Goal: Entertainment & Leisure: Consume media (video, audio)

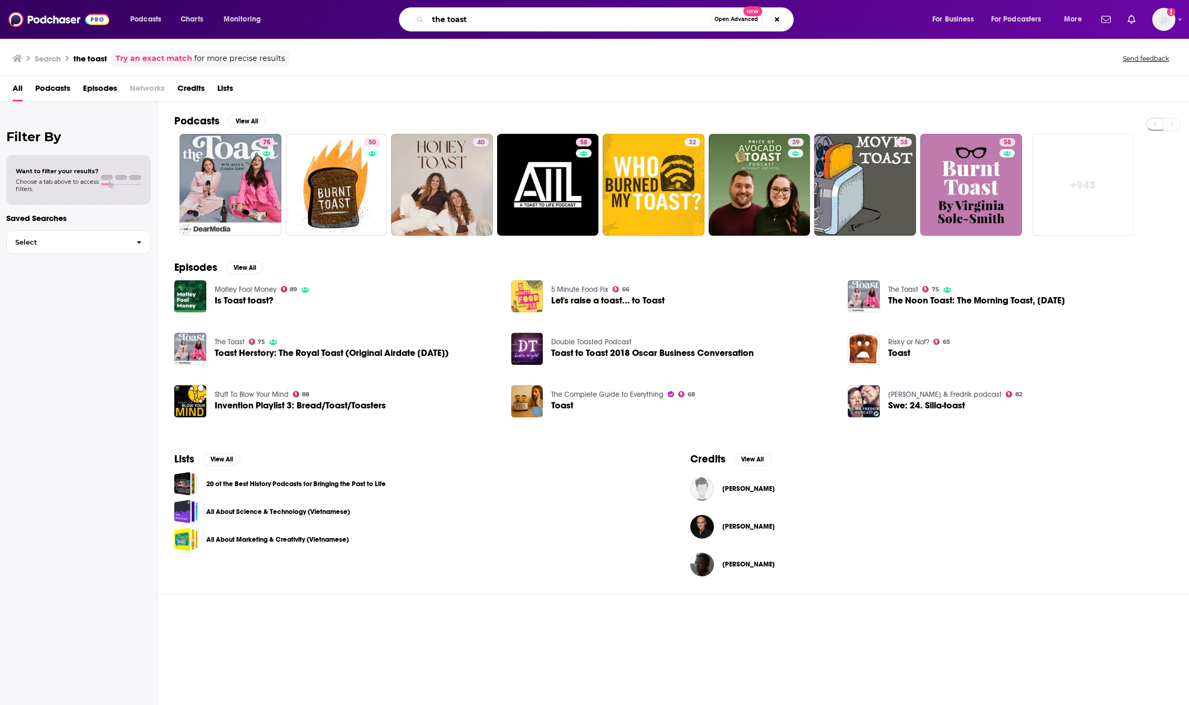
click at [528, 21] on input "the toast" at bounding box center [569, 19] width 282 height 17
type input "odd lots"
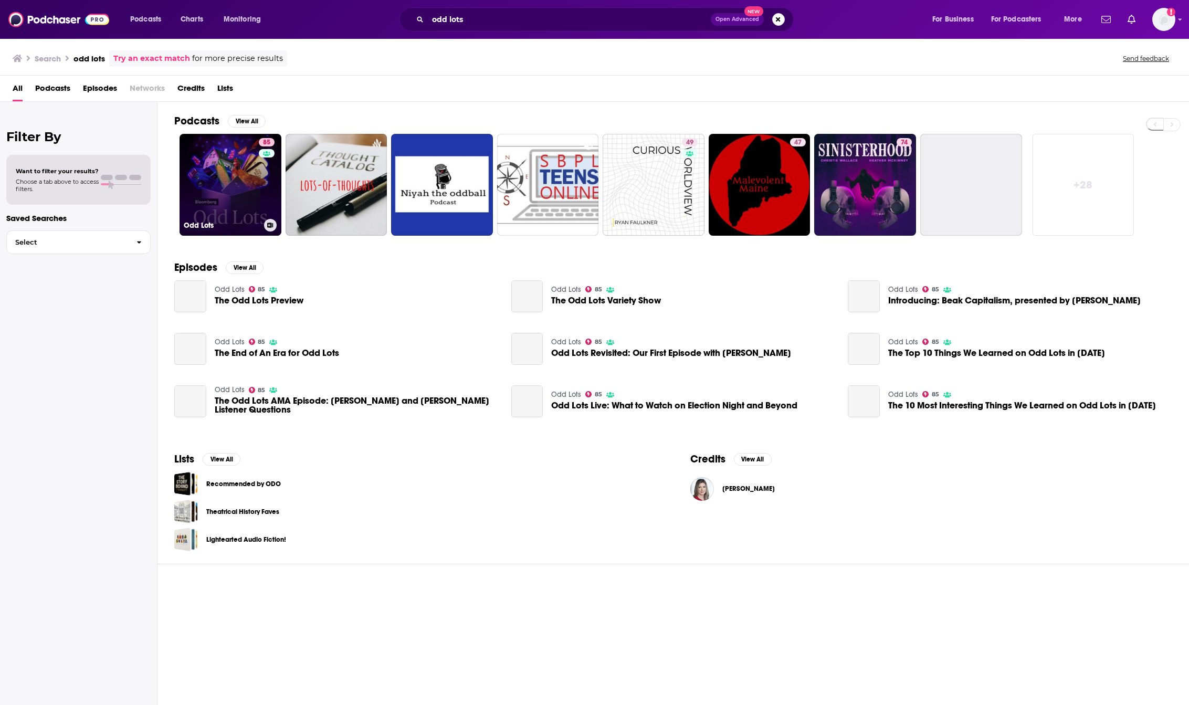
click at [218, 177] on link "85 Odd Lots" at bounding box center [230, 185] width 102 height 102
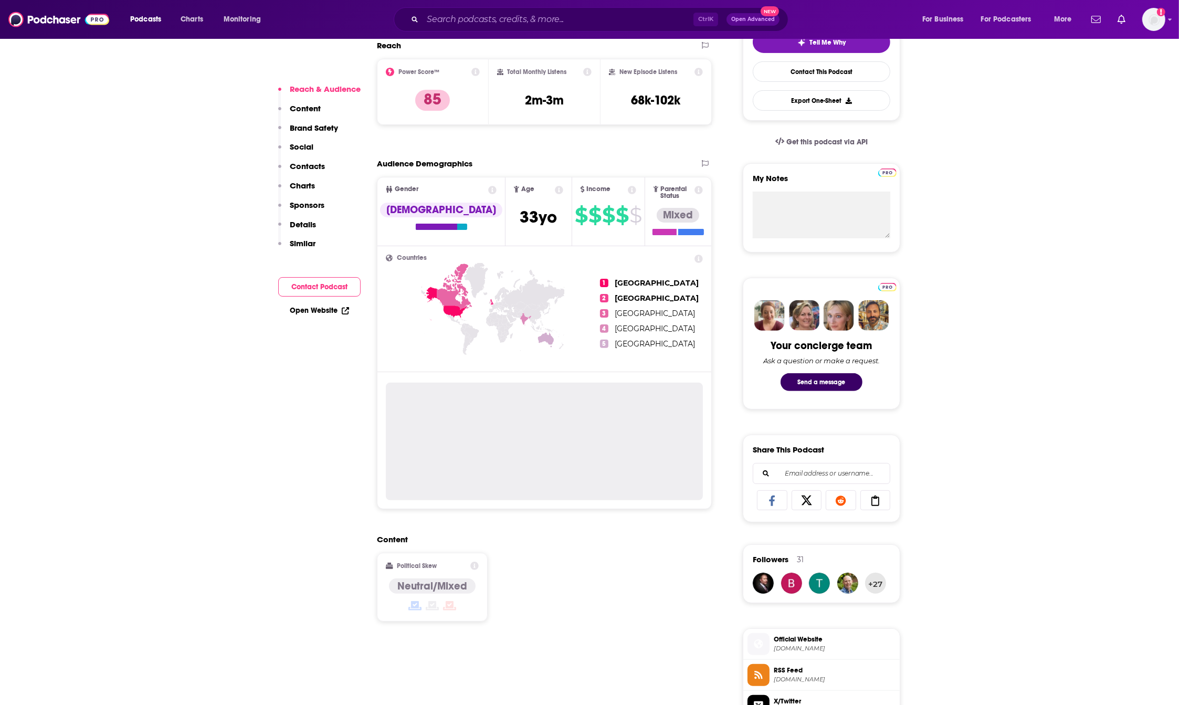
scroll to position [66, 0]
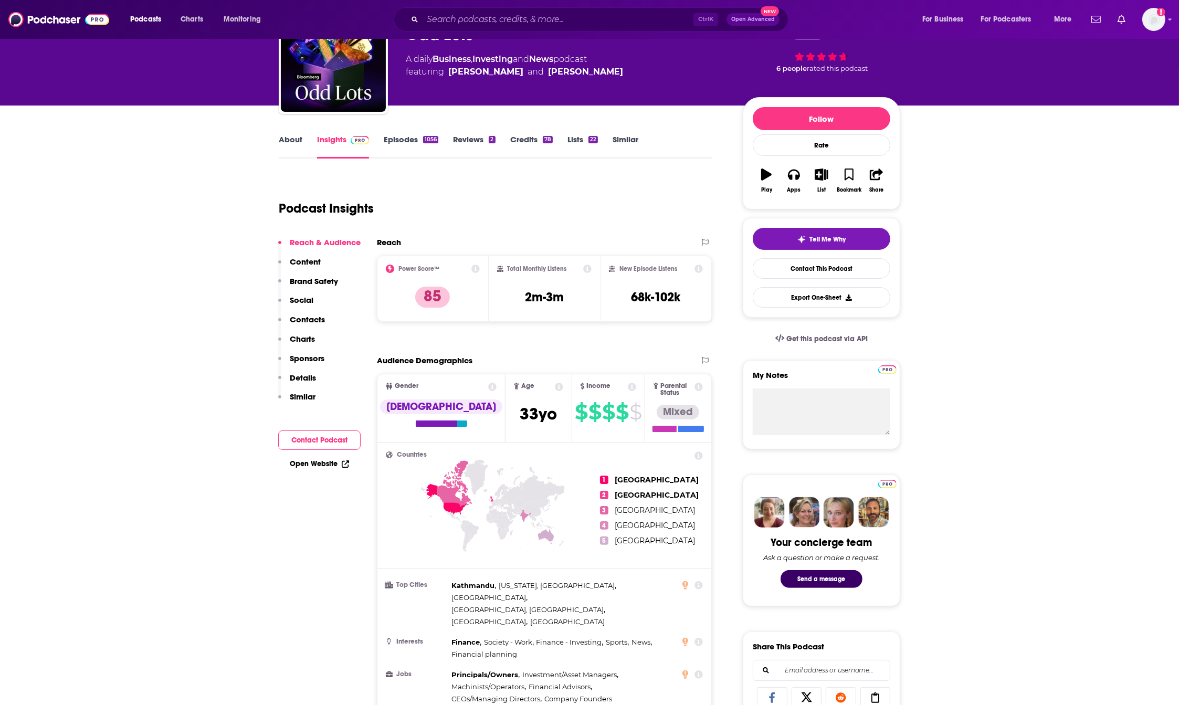
click at [402, 142] on link "Episodes 1056" at bounding box center [411, 146] width 55 height 24
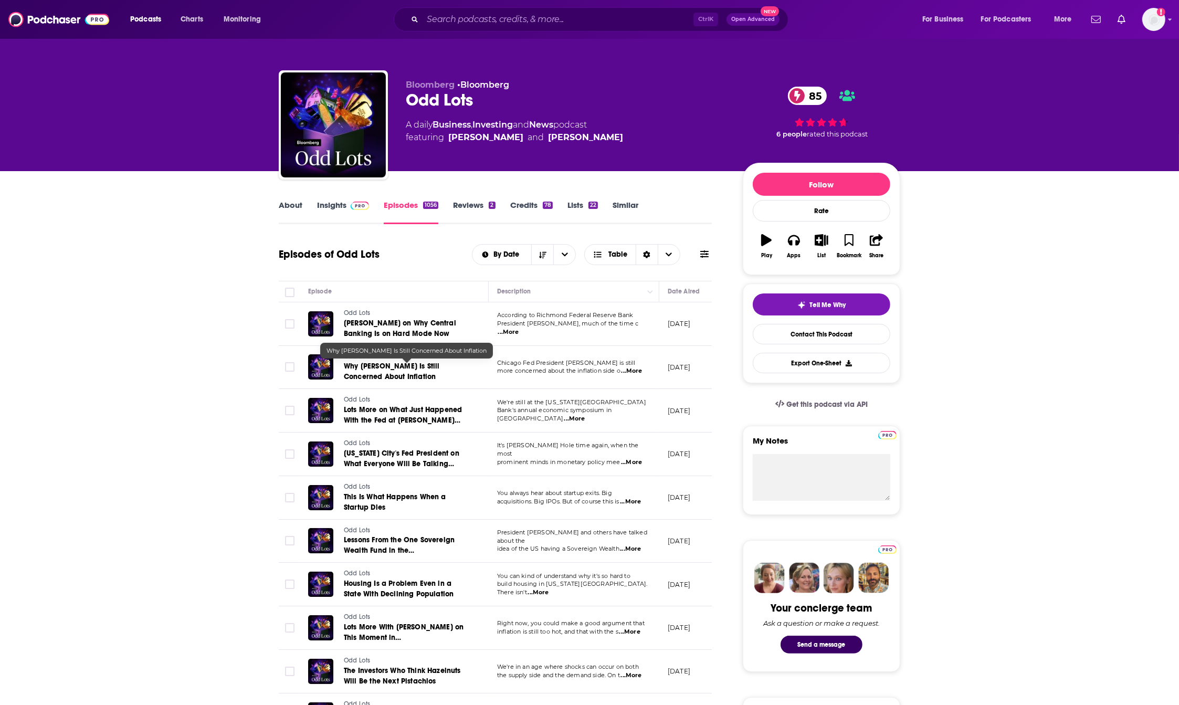
click at [412, 370] on span "Why [PERSON_NAME] Is Still Concerned About Inflation" at bounding box center [392, 371] width 96 height 19
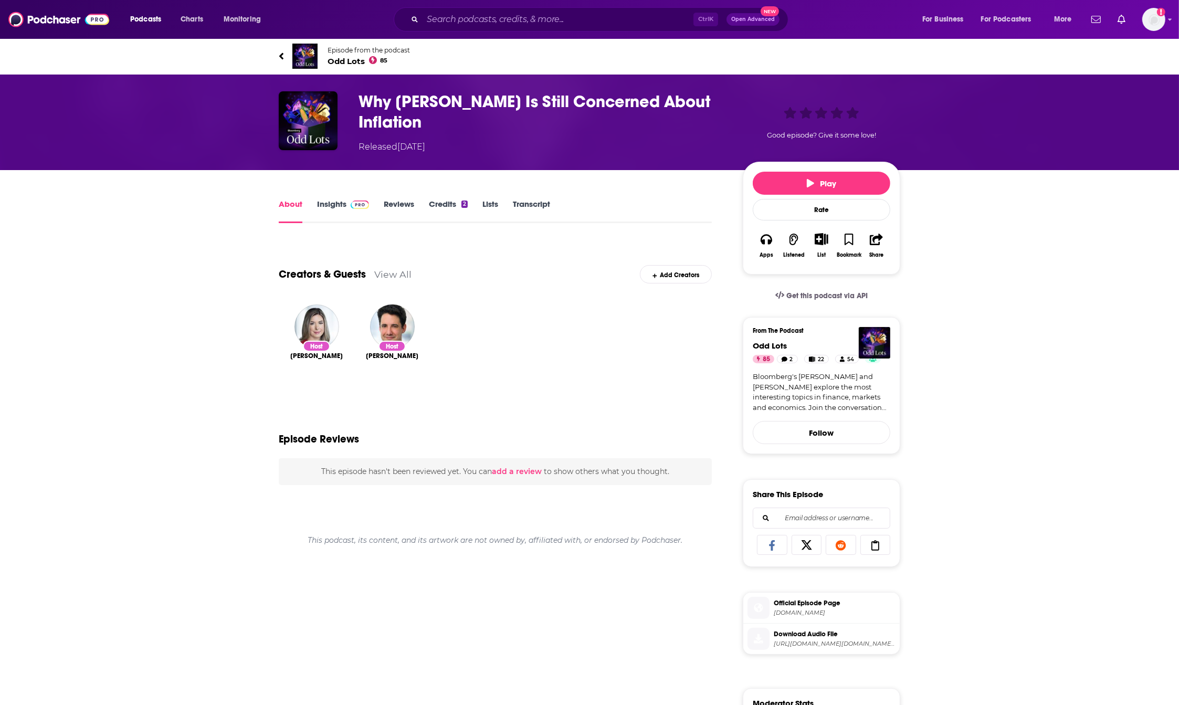
click at [539, 200] on link "Transcript" at bounding box center [531, 211] width 37 height 24
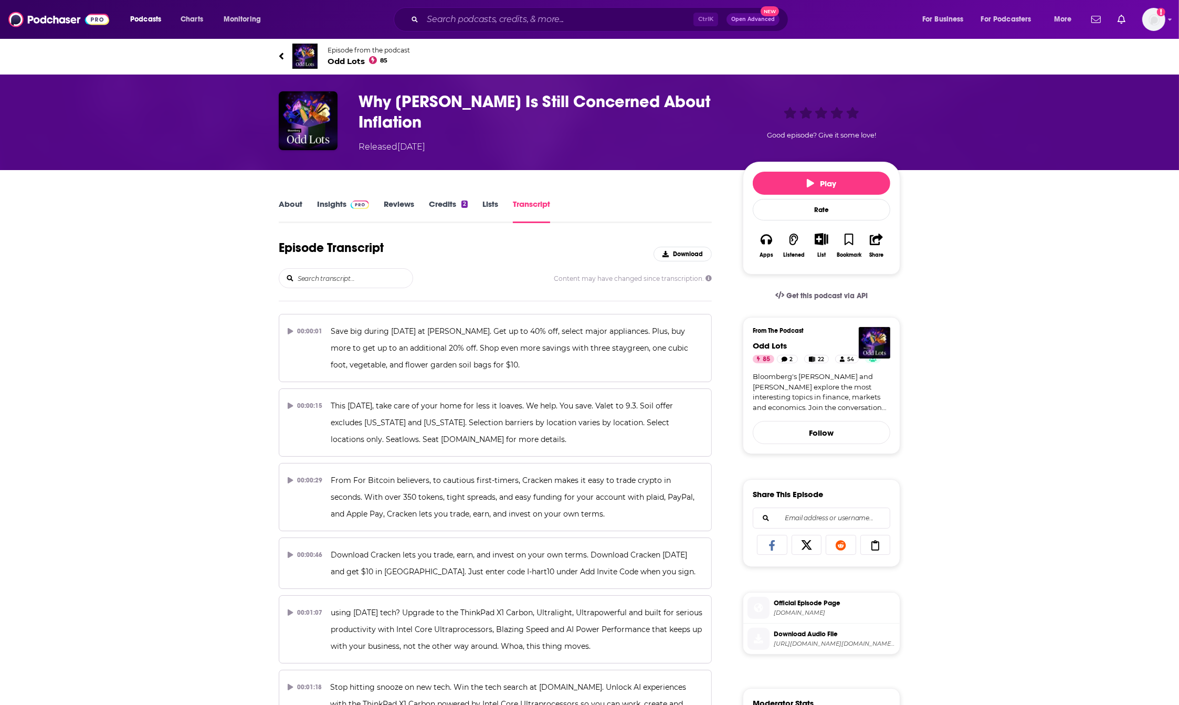
drag, startPoint x: 1074, startPoint y: 271, endPoint x: 950, endPoint y: 261, distance: 124.2
click at [677, 257] on span "Download" at bounding box center [688, 253] width 30 height 7
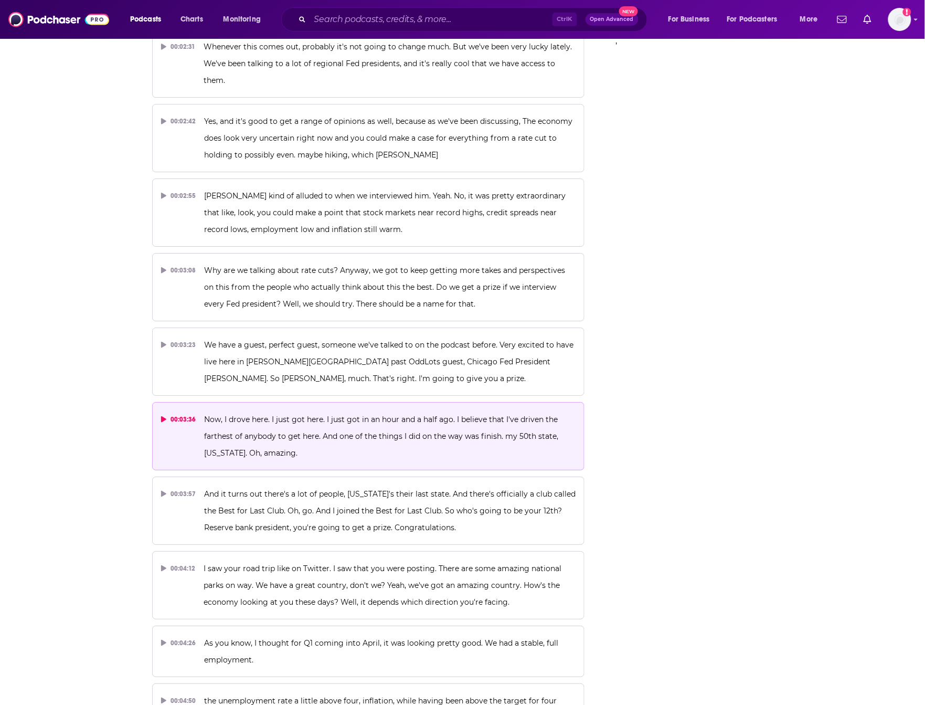
scroll to position [918, 0]
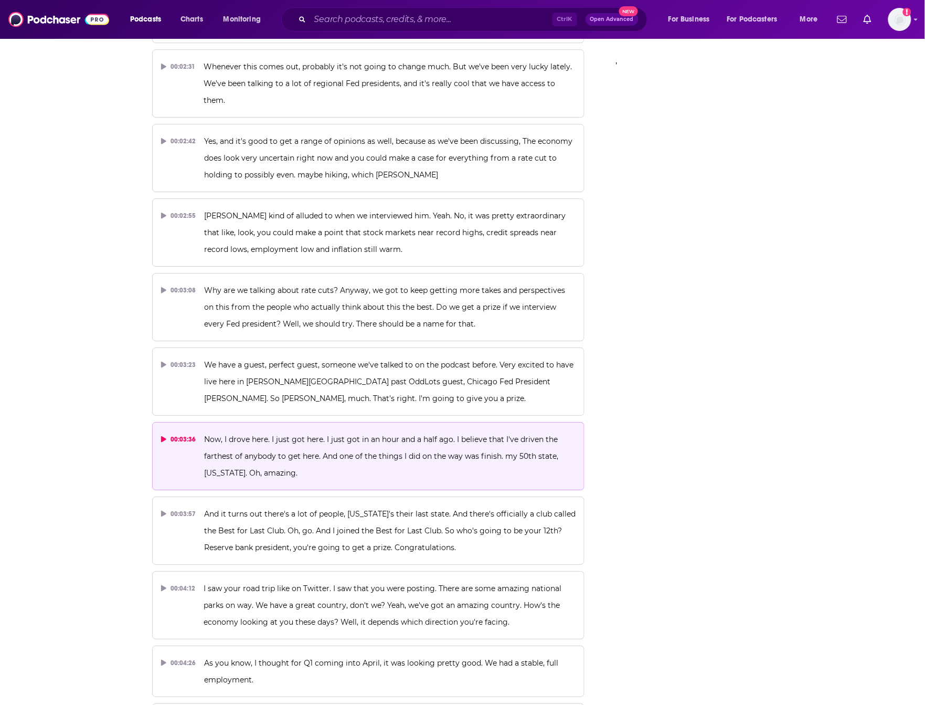
click at [274, 431] on p "Now, I drove here. I just got here. I just got in an hour and a half ago. I bel…" at bounding box center [390, 456] width 372 height 50
click at [163, 436] on icon at bounding box center [163, 439] width 5 height 6
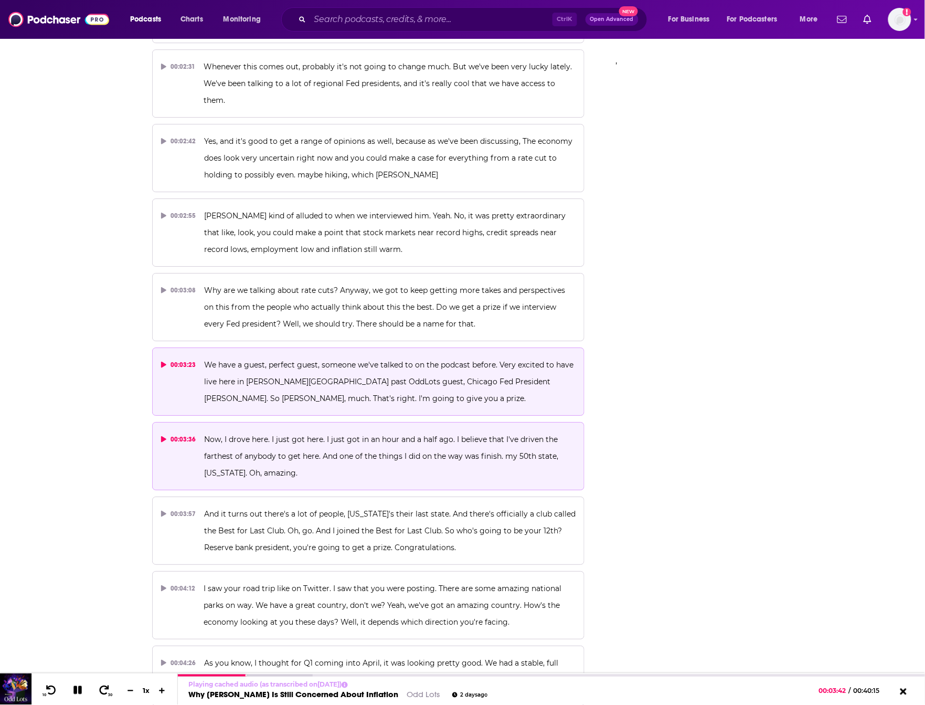
click at [355, 360] on span "We have a guest, perfect guest, someone we've talked to on the podcast before. …" at bounding box center [390, 381] width 372 height 43
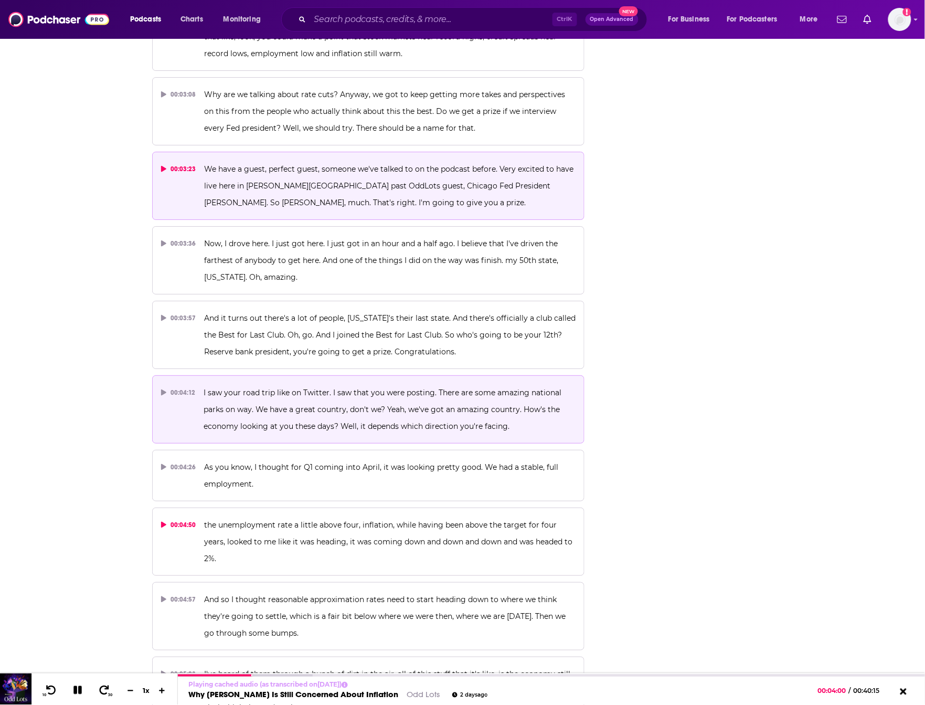
scroll to position [1115, 0]
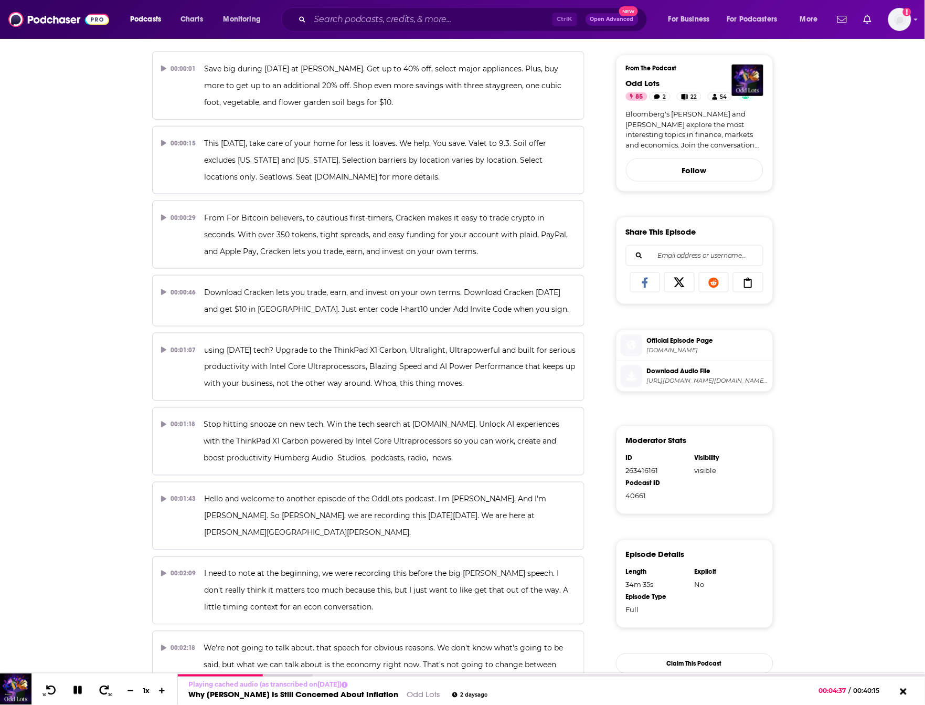
scroll to position [0, 0]
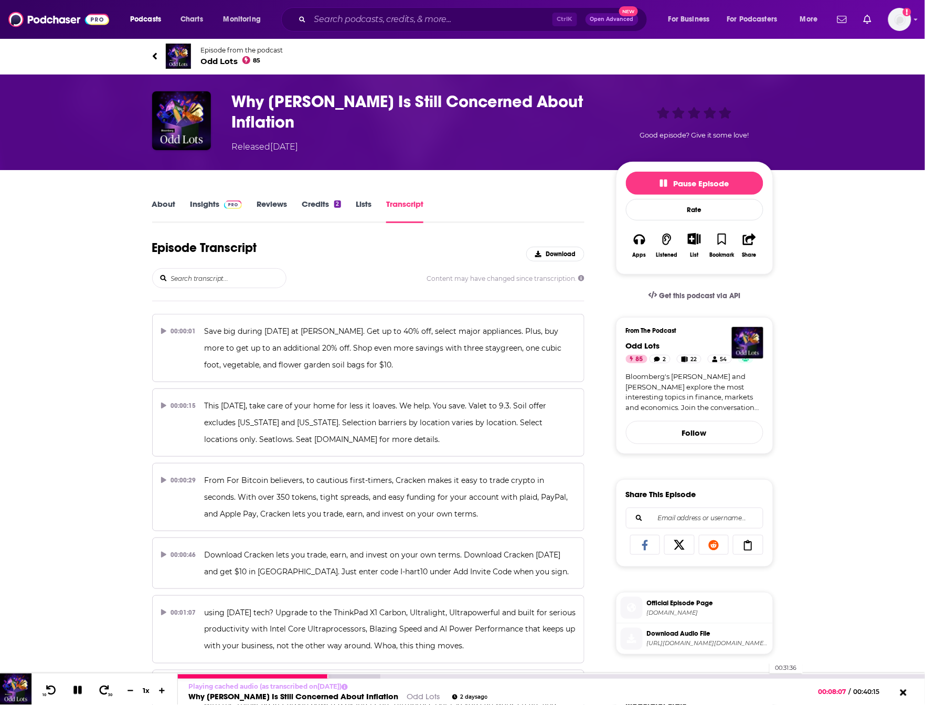
click at [765, 674] on div "00:31:36" at bounding box center [551, 676] width 747 height 4
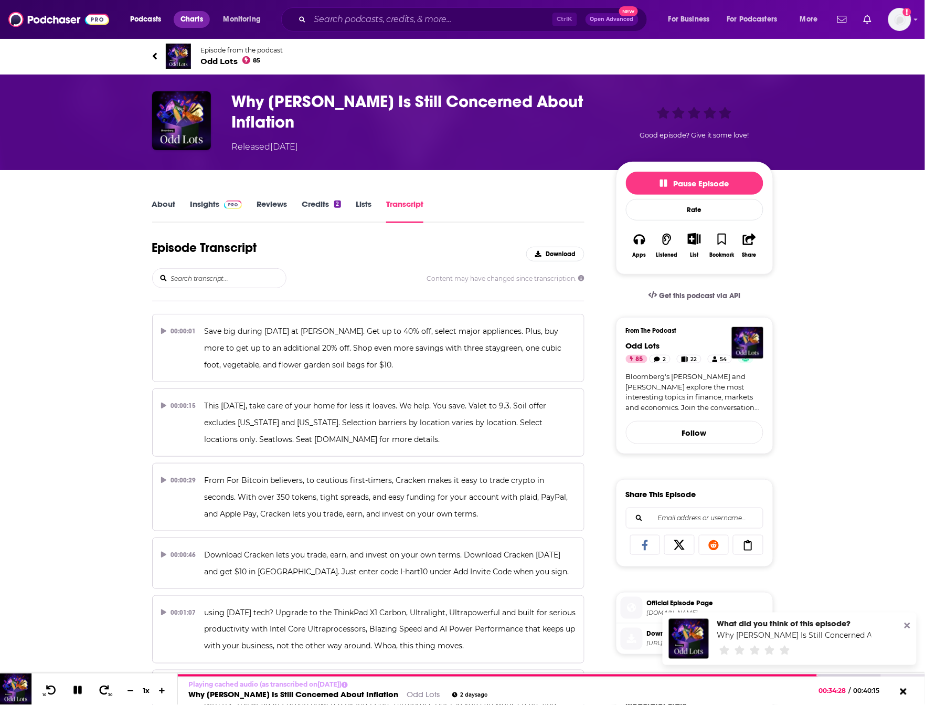
click at [201, 24] on span "Charts" at bounding box center [192, 19] width 23 height 15
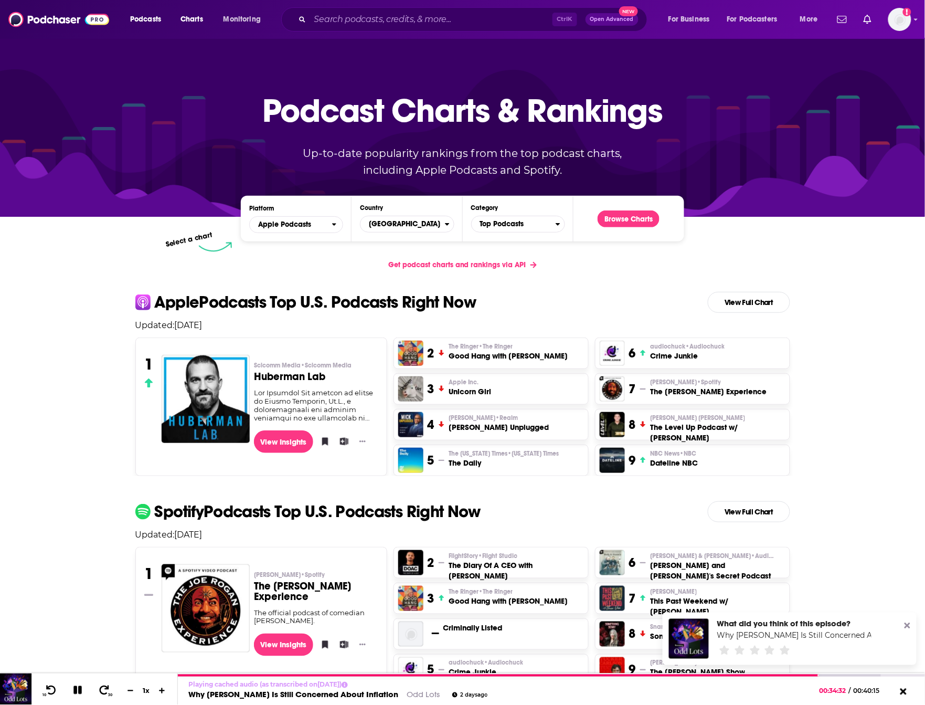
click at [317, 375] on h3 "Huberman Lab" at bounding box center [316, 377] width 124 height 10
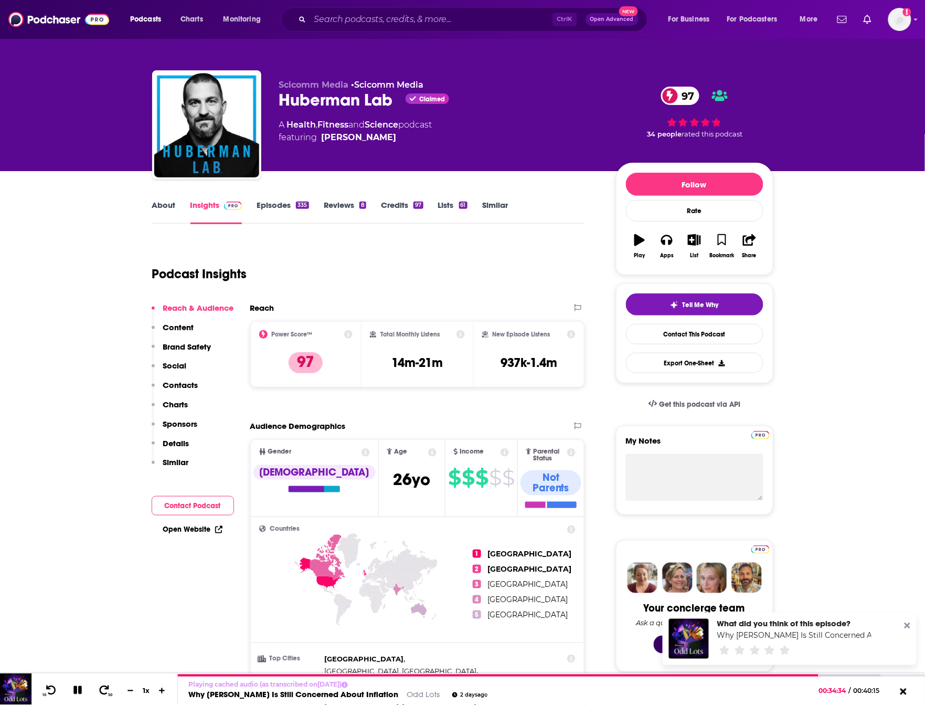
click at [270, 209] on link "Episodes 335" at bounding box center [283, 212] width 52 height 24
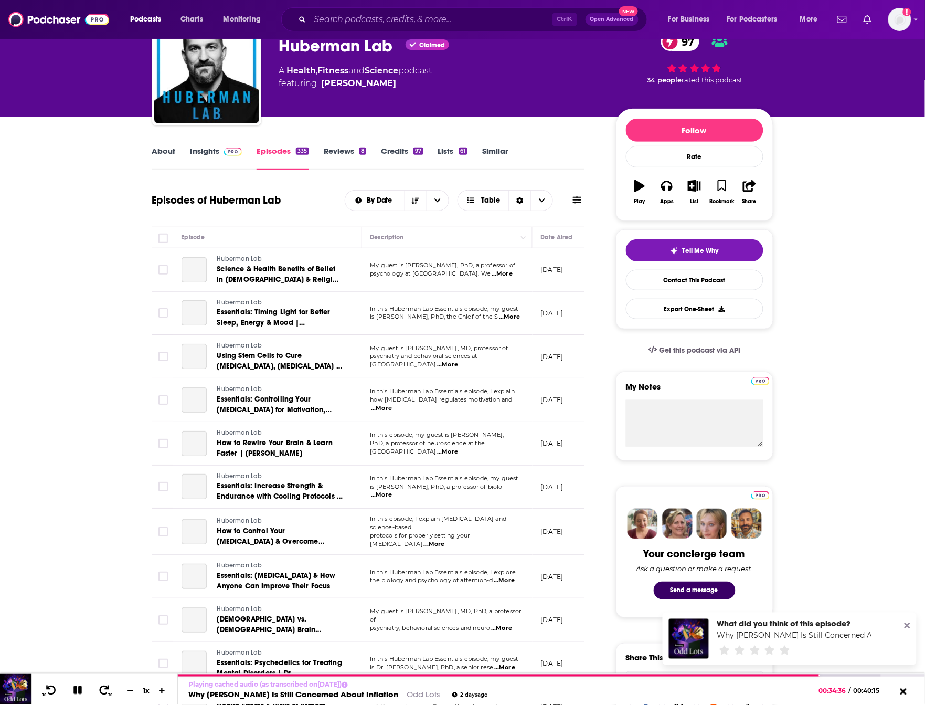
scroll to position [66, 0]
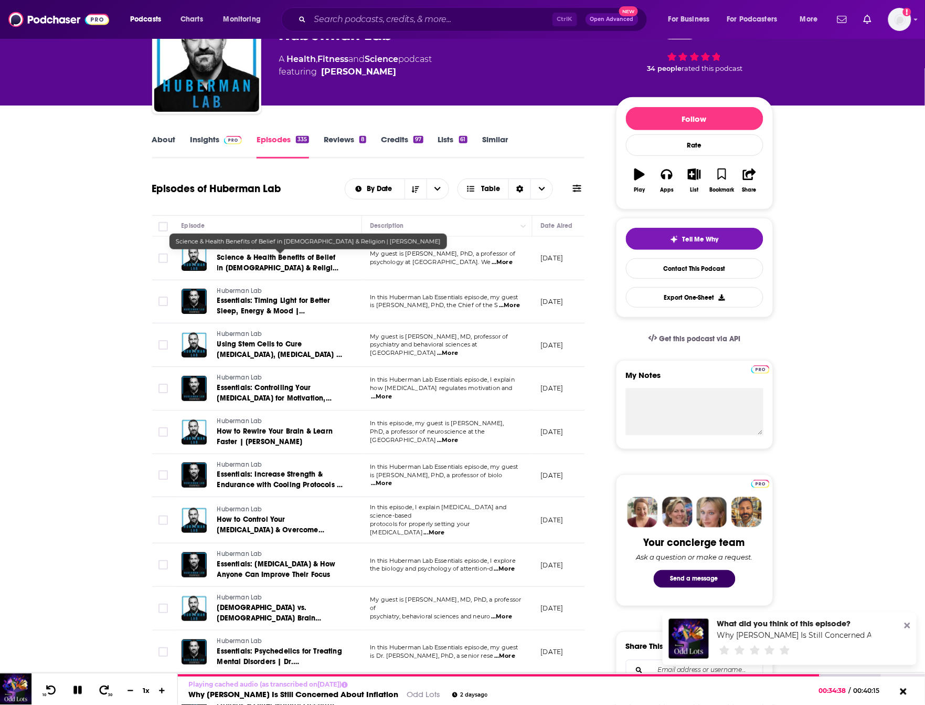
click at [266, 266] on span "Science & Health Benefits of Belief in [DEMOGRAPHIC_DATA] & Religion | [PERSON_…" at bounding box center [279, 268] width 124 height 30
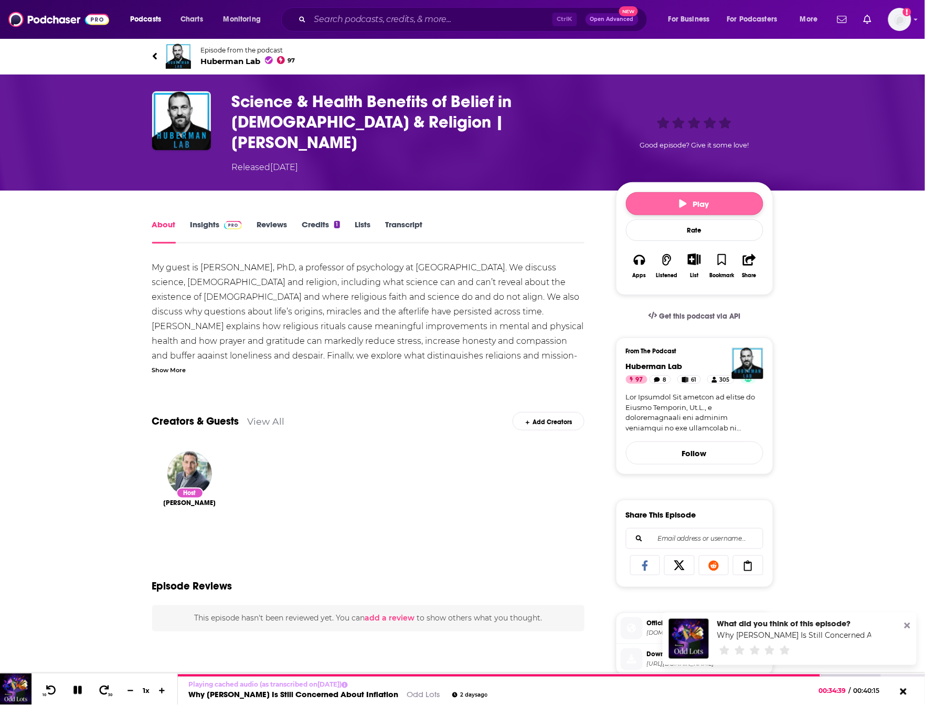
click at [686, 192] on button "Play" at bounding box center [694, 203] width 137 height 23
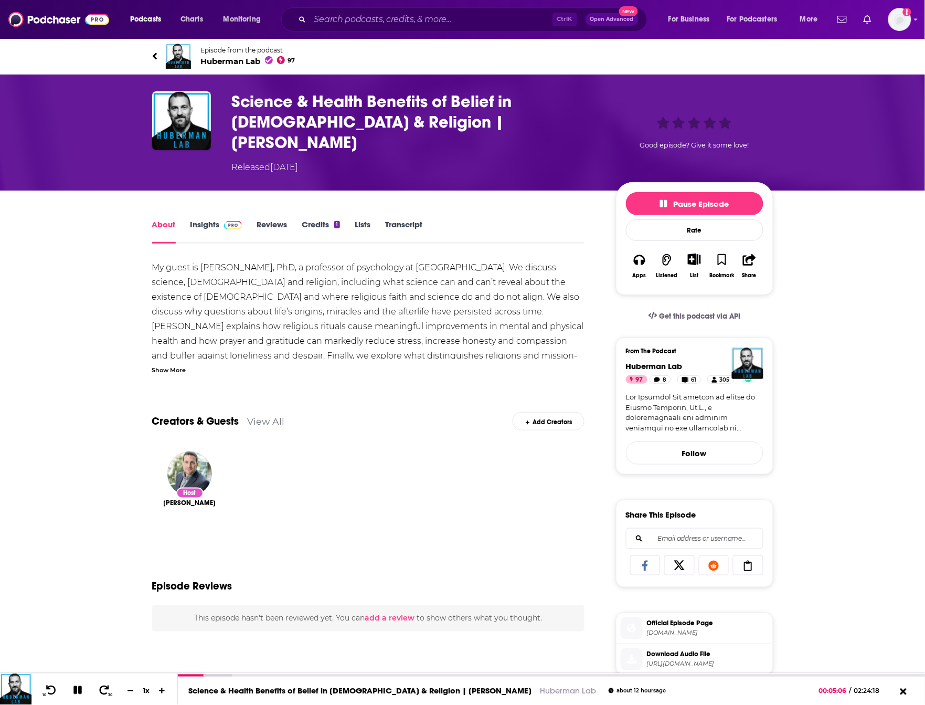
click at [87, 489] on div "About Insights Reviews Credits 1 Lists Transcript My guest is [PERSON_NAME], Ph…" at bounding box center [462, 601] width 925 height 822
click at [861, 77] on div "Science & Health Benefits of Belief in [DEMOGRAPHIC_DATA] & Religion | [PERSON_…" at bounding box center [462, 133] width 925 height 116
